Goal: Transaction & Acquisition: Purchase product/service

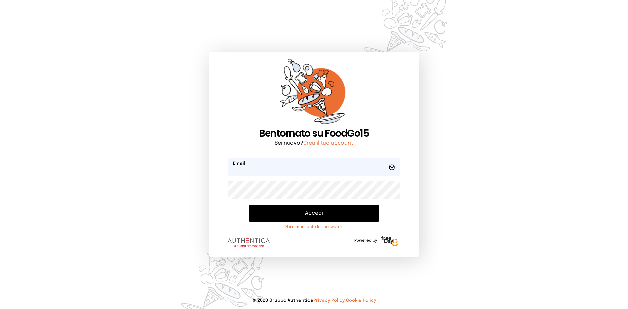
type input "**********"
click at [289, 204] on form "**********" at bounding box center [314, 204] width 173 height 93
click at [295, 212] on button "Accedi" at bounding box center [314, 213] width 131 height 17
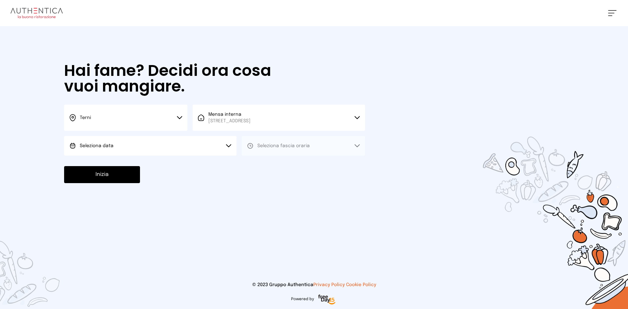
drag, startPoint x: 164, startPoint y: 150, endPoint x: 163, endPoint y: 156, distance: 5.6
click at [164, 152] on button "Seleziona data" at bounding box center [150, 146] width 172 height 20
click at [166, 165] on li "[DATE], [DATE]" at bounding box center [150, 164] width 172 height 17
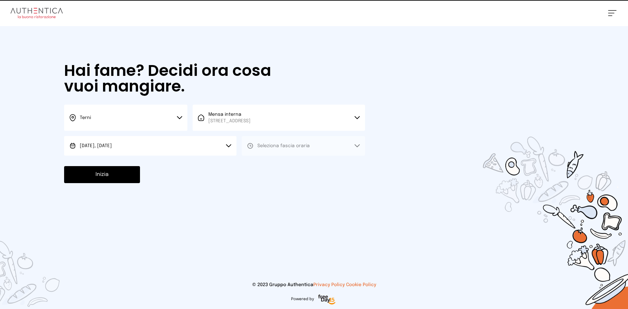
click at [335, 156] on div "Hai fame? Decidi ora cosa vuoi mangiare. Terni Scegli la città [GEOGRAPHIC_DATA…" at bounding box center [215, 123] width 314 height 194
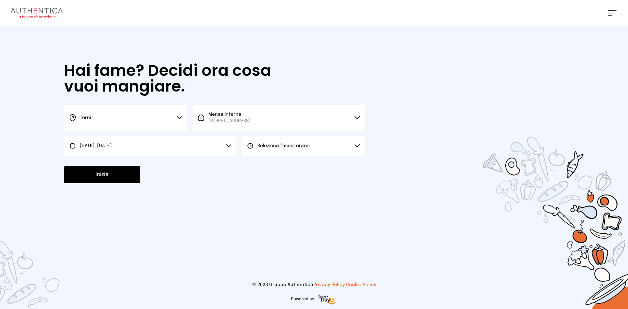
click at [325, 151] on button "Seleziona fascia oraria" at bounding box center [303, 146] width 123 height 20
drag, startPoint x: 296, startPoint y: 168, endPoint x: 180, endPoint y: 170, distance: 116.1
click at [295, 168] on li "Pranzo" at bounding box center [303, 164] width 123 height 17
click at [114, 177] on button "Inizia" at bounding box center [102, 174] width 76 height 17
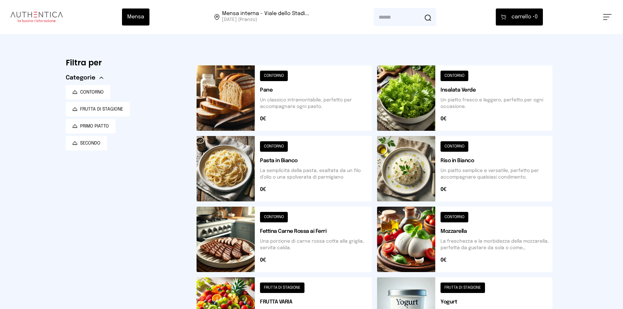
click at [245, 97] on button at bounding box center [284, 97] width 175 height 65
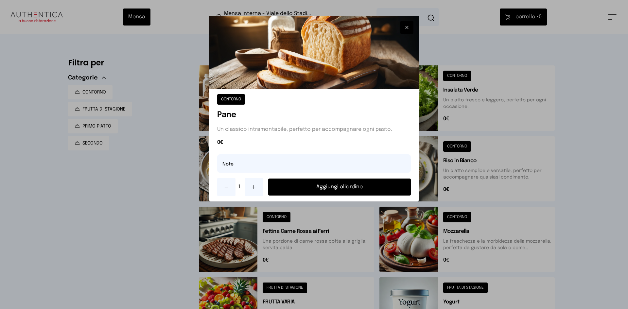
click at [337, 187] on button "Aggiungi all'ordine" at bounding box center [339, 187] width 143 height 17
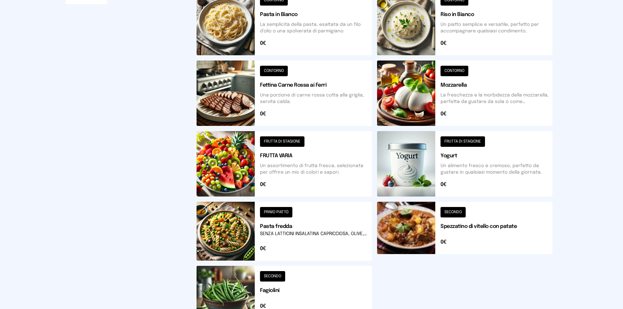
scroll to position [82, 0]
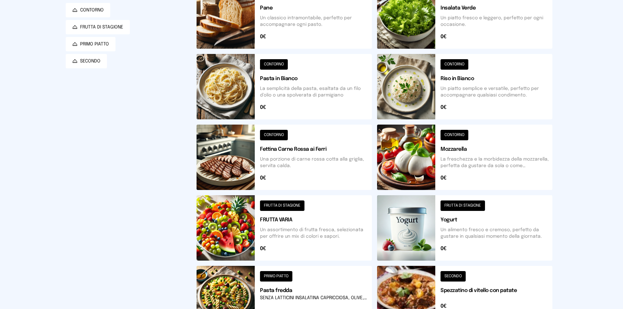
click at [235, 147] on button at bounding box center [284, 157] width 175 height 65
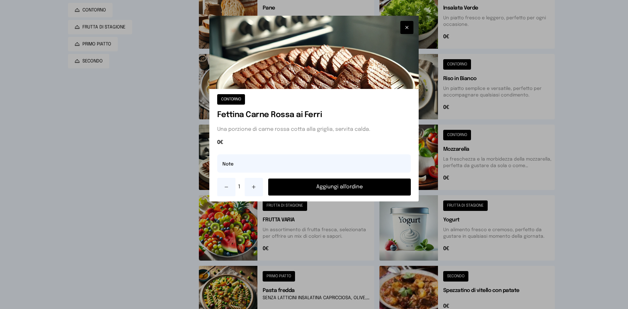
click at [314, 181] on button "Aggiungi all'ordine" at bounding box center [339, 187] width 143 height 17
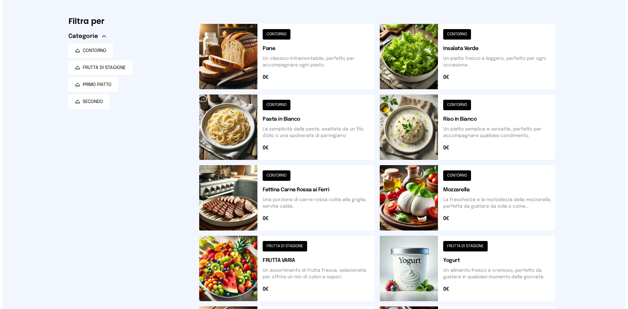
scroll to position [0, 0]
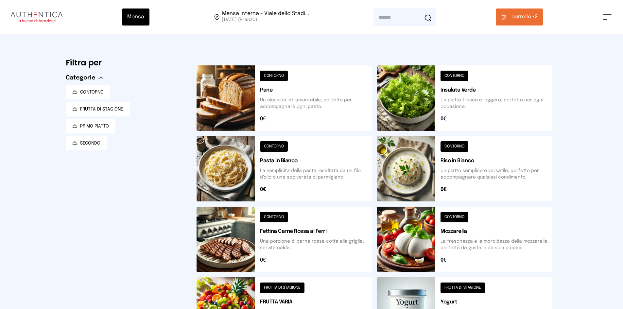
click at [394, 174] on button at bounding box center [464, 168] width 175 height 65
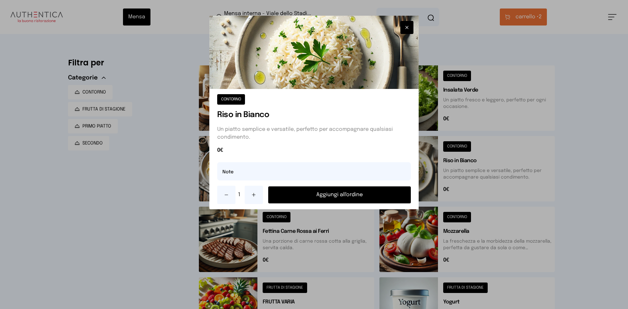
click at [356, 196] on button "Aggiungi all'ordine" at bounding box center [339, 194] width 143 height 17
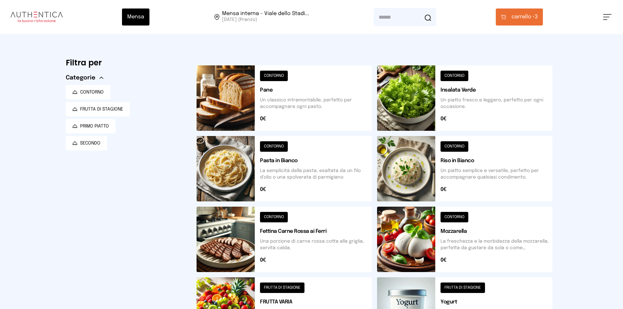
click at [509, 17] on button "carrello • 3" at bounding box center [519, 17] width 47 height 17
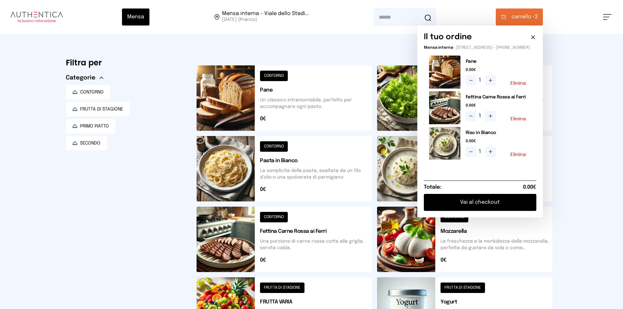
click at [490, 209] on button "Vai al checkout" at bounding box center [480, 202] width 112 height 17
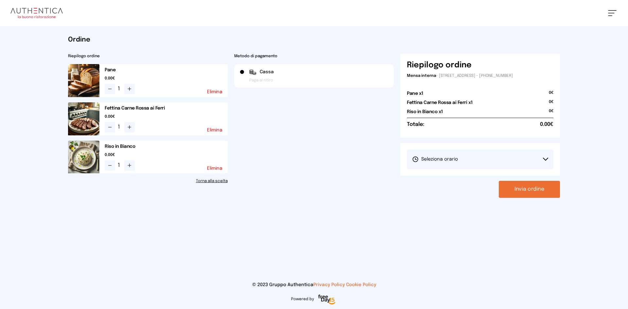
click at [514, 153] on button "Seleziona orario" at bounding box center [480, 159] width 147 height 20
click at [458, 176] on span "1° Turno (13:00 - 15:00)" at bounding box center [436, 177] width 49 height 7
click at [530, 188] on button "Invia ordine" at bounding box center [529, 189] width 61 height 17
